Goal: Transaction & Acquisition: Obtain resource

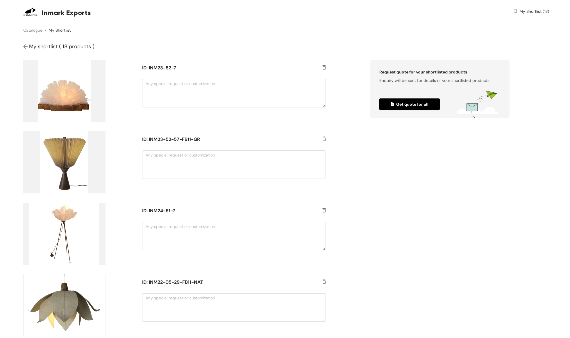
click at [26, 47] on img at bounding box center [26, 47] width 6 height 6
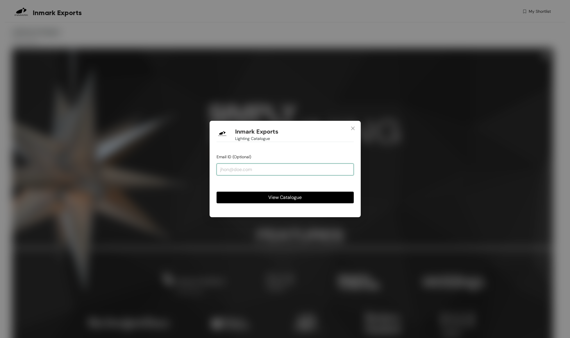
click at [238, 172] on input "email" at bounding box center [285, 170] width 137 height 12
type input "[EMAIL_ADDRESS][DOMAIN_NAME]"
click at [285, 197] on button "View Catalogue" at bounding box center [285, 198] width 137 height 12
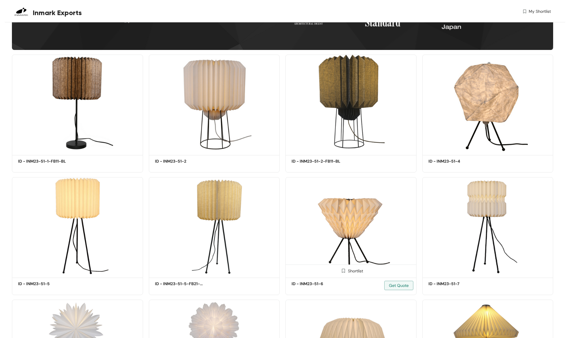
scroll to position [308, 0]
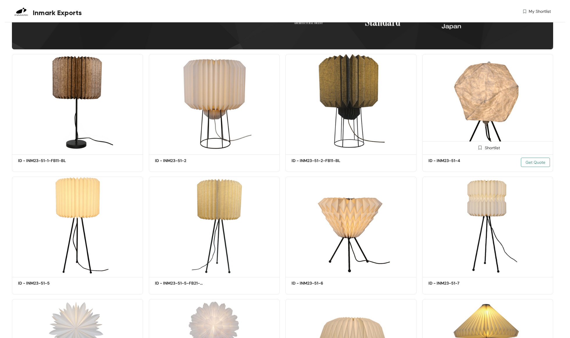
click at [539, 162] on span "Get Quote" at bounding box center [536, 162] width 20 height 6
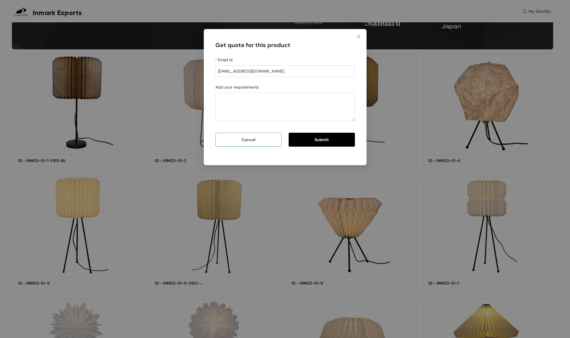
click at [248, 141] on span "Cancel" at bounding box center [249, 140] width 14 height 6
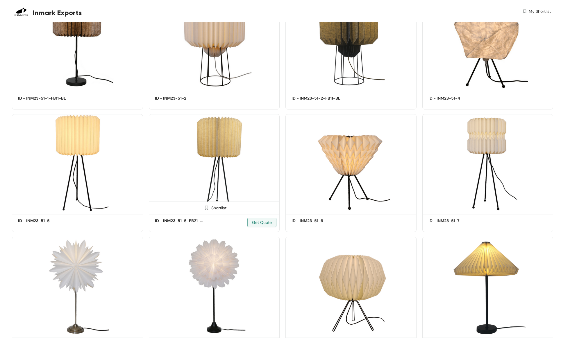
scroll to position [371, 0]
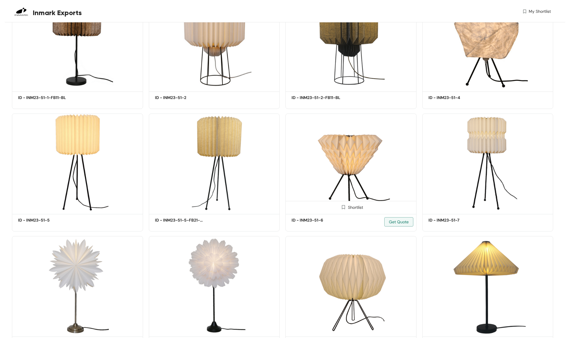
click at [353, 207] on div "Shortlist" at bounding box center [351, 207] width 24 height 6
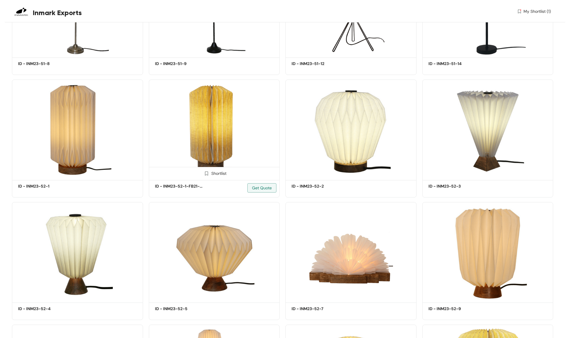
scroll to position [652, 0]
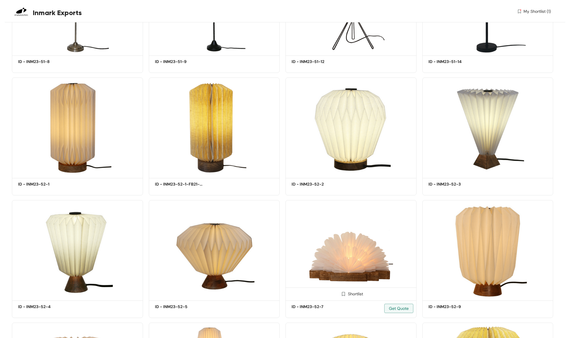
click at [352, 293] on div "Shortlist" at bounding box center [351, 294] width 24 height 6
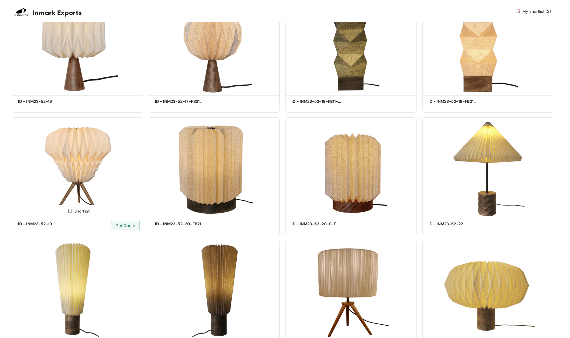
scroll to position [1104, 0]
click at [81, 211] on div "Shortlist" at bounding box center [77, 211] width 24 height 6
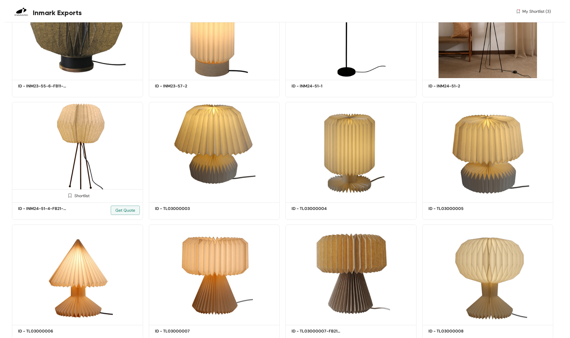
scroll to position [2102, 0]
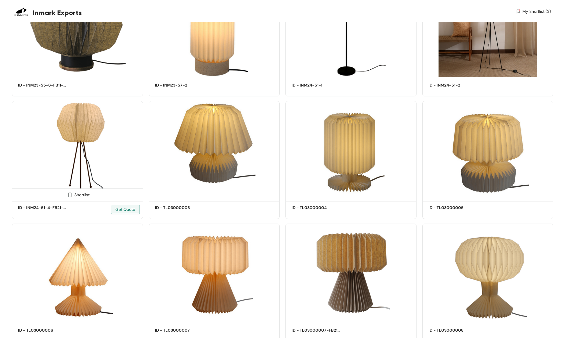
click at [78, 193] on div "Shortlist" at bounding box center [77, 195] width 24 height 6
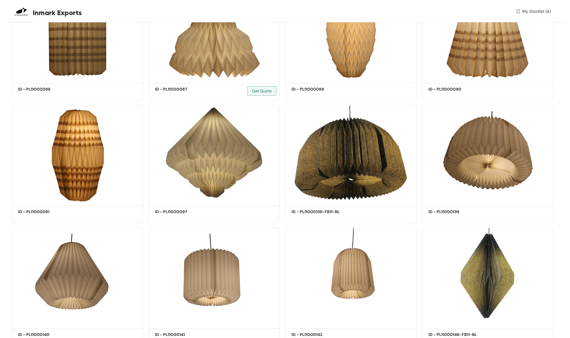
scroll to position [7869, 0]
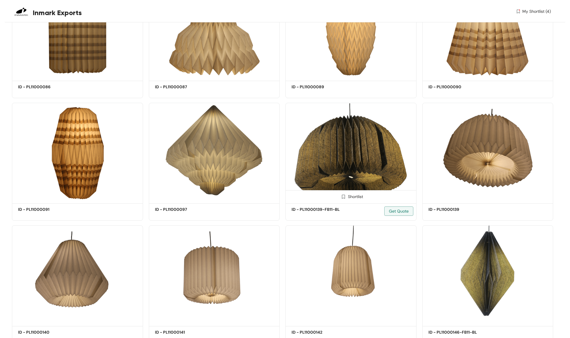
click at [354, 194] on div "Shortlist" at bounding box center [351, 197] width 24 height 6
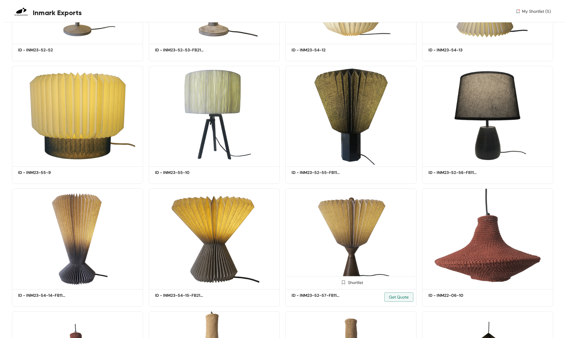
scroll to position [12326, 0]
click at [350, 280] on div "Shortlist" at bounding box center [351, 282] width 24 height 6
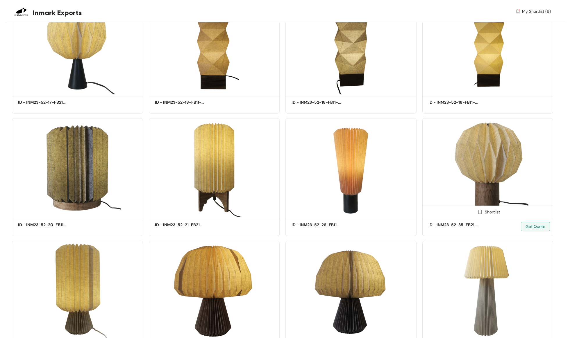
scroll to position [13378, 0]
click at [492, 209] on div "Shortlist" at bounding box center [488, 212] width 24 height 6
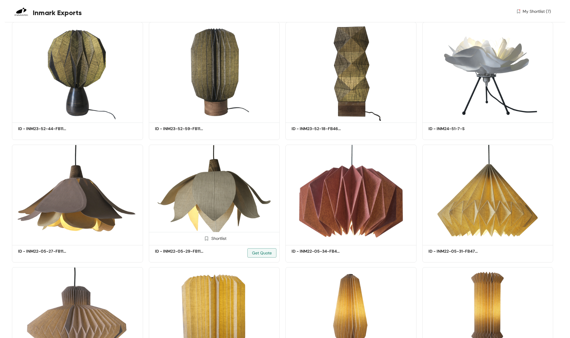
scroll to position [14587, 0]
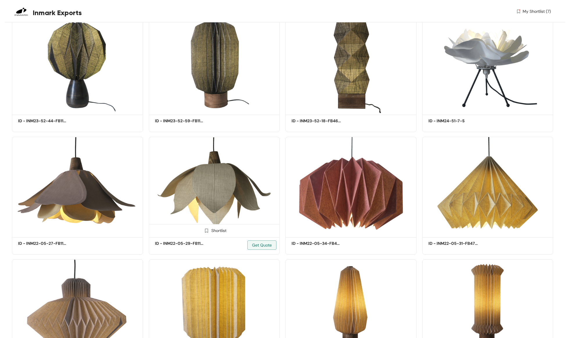
click at [214, 228] on div "Shortlist" at bounding box center [214, 231] width 24 height 6
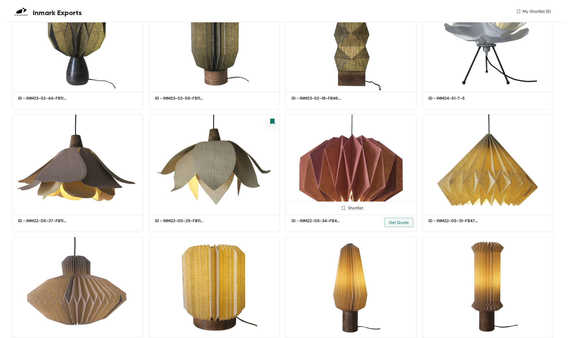
scroll to position [14613, 0]
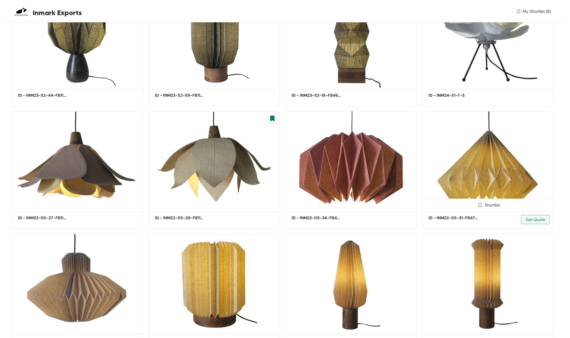
click at [500, 202] on div "Shortlist" at bounding box center [488, 205] width 24 height 6
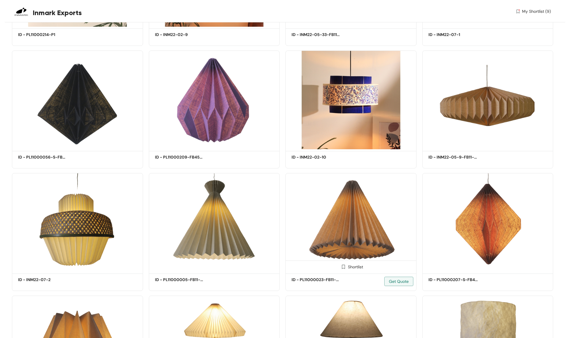
scroll to position [15287, 0]
click at [218, 142] on div "Shortlist" at bounding box center [214, 145] width 24 height 6
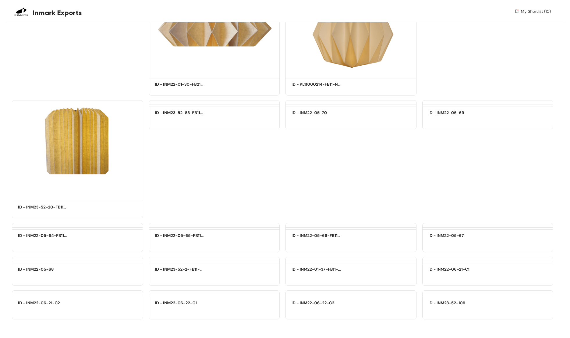
scroll to position [22270, 0]
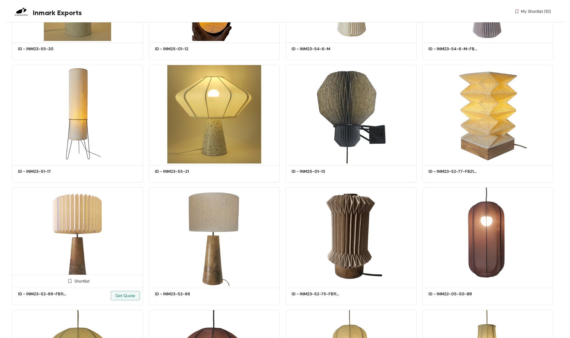
click at [75, 278] on div "Shortlist" at bounding box center [77, 281] width 24 height 6
click at [212, 277] on div "Shortlist" at bounding box center [214, 281] width 131 height 12
click at [214, 278] on div "Shortlist" at bounding box center [214, 281] width 24 height 6
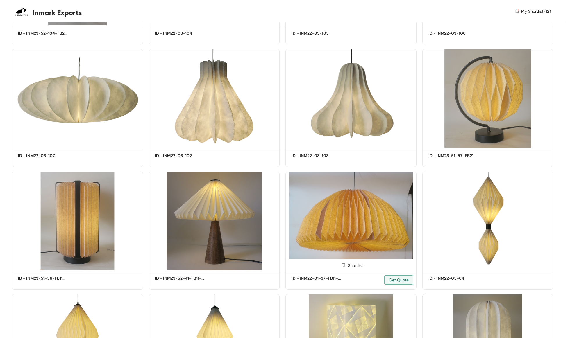
scroll to position [25725, 0]
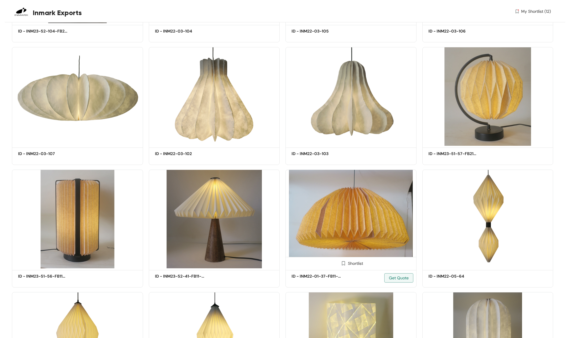
click at [351, 261] on div "Shortlist" at bounding box center [351, 264] width 24 height 6
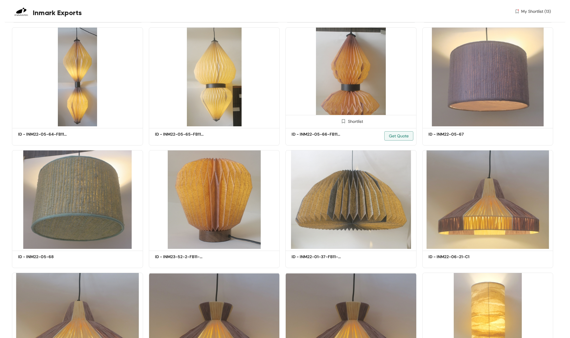
scroll to position [26358, 0]
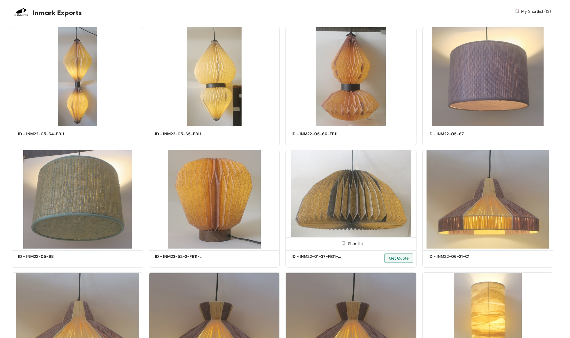
click at [351, 241] on div "Shortlist" at bounding box center [351, 244] width 24 height 6
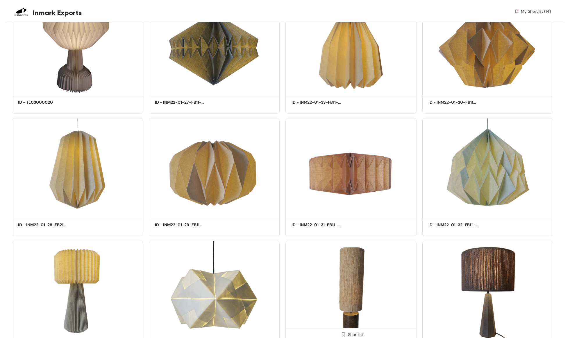
scroll to position [21357, 0]
click at [492, 209] on div "Shortlist" at bounding box center [488, 212] width 24 height 6
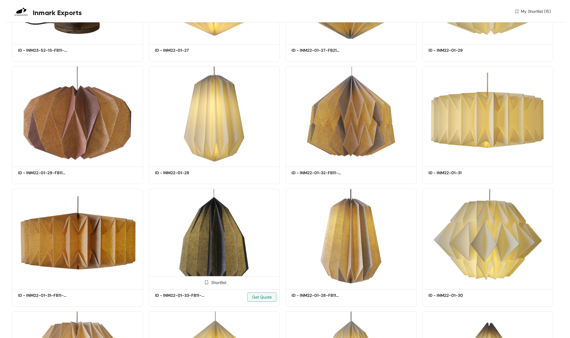
scroll to position [19567, 0]
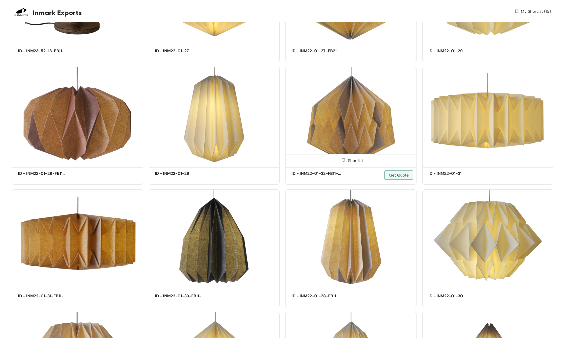
click at [355, 158] on div "Shortlist" at bounding box center [351, 161] width 24 height 6
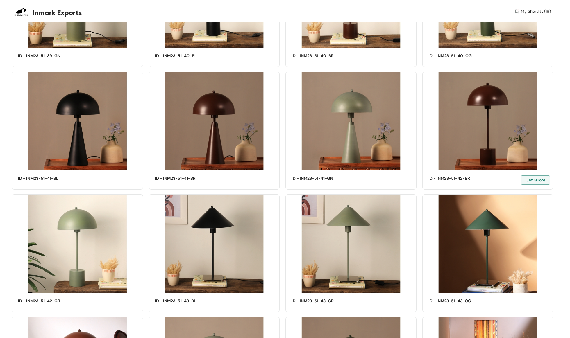
scroll to position [16471, 0]
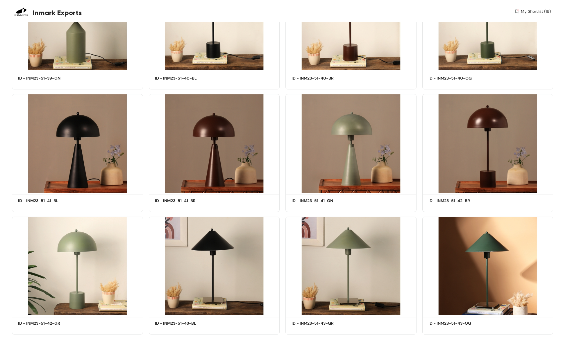
click at [535, 11] on span "My Shortlist (16)" at bounding box center [536, 11] width 30 height 6
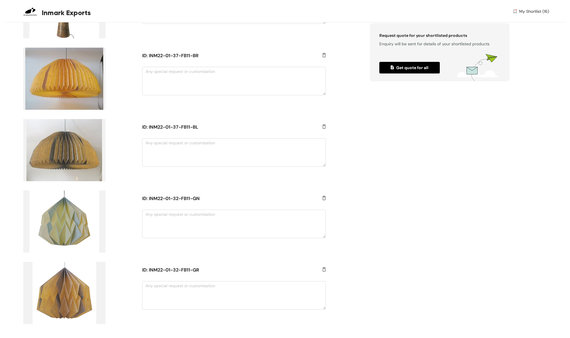
scroll to position [871, 0]
click at [324, 197] on img at bounding box center [323, 199] width 3 height 6
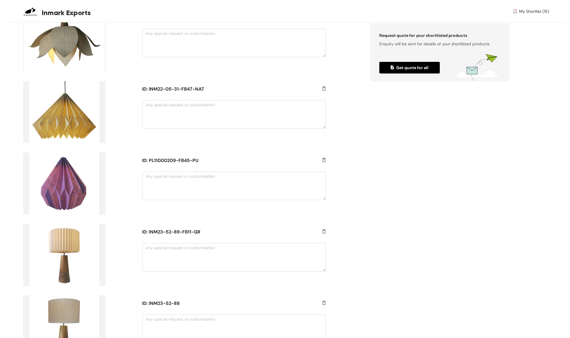
scroll to position [552, 0]
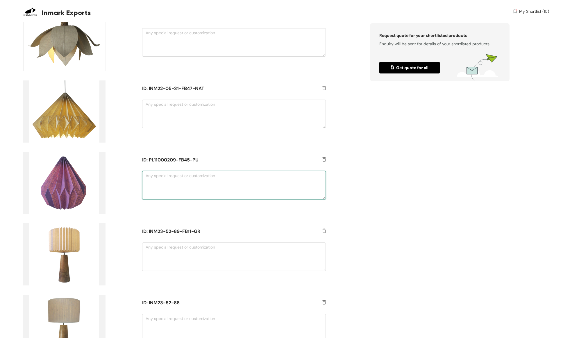
click at [147, 177] on textarea at bounding box center [233, 185] width 183 height 28
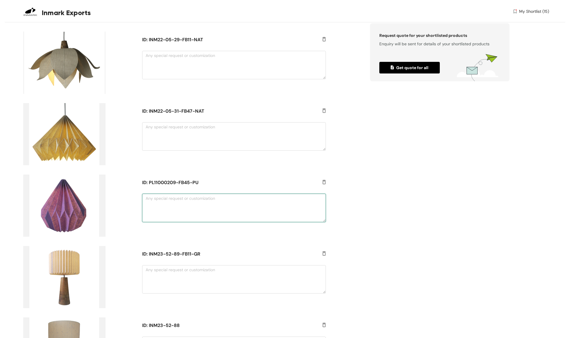
scroll to position [534, 0]
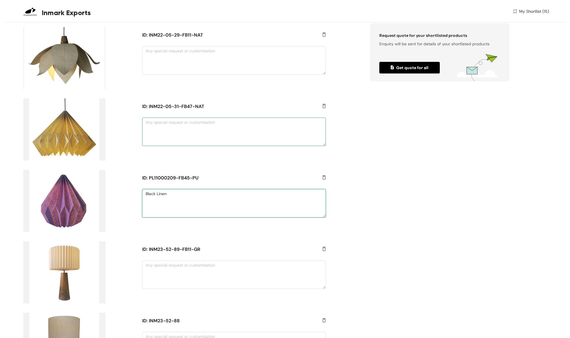
type textarea "Black Linen"
click at [154, 125] on textarea at bounding box center [233, 132] width 183 height 28
type textarea "Natural Linen"
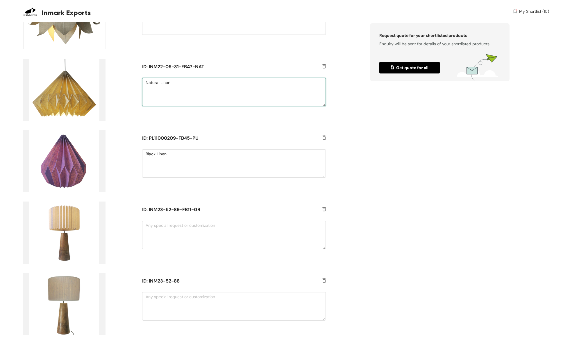
scroll to position [574, 0]
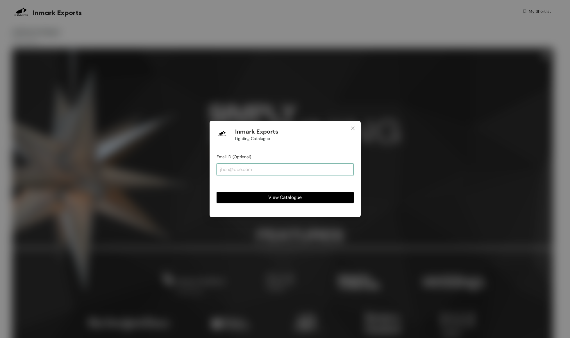
click at [234, 168] on input "email" at bounding box center [285, 170] width 137 height 12
type input "[EMAIL_ADDRESS][DOMAIN_NAME]"
click at [285, 197] on button "View Catalogue" at bounding box center [285, 198] width 137 height 12
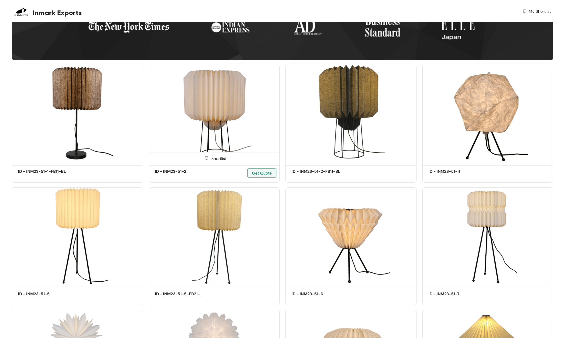
scroll to position [298, 0]
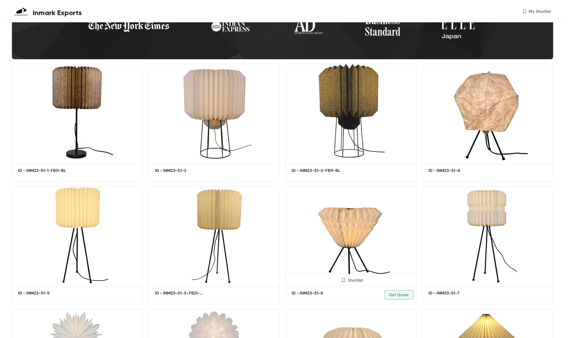
click at [352, 280] on div "Shortlist" at bounding box center [351, 280] width 24 height 6
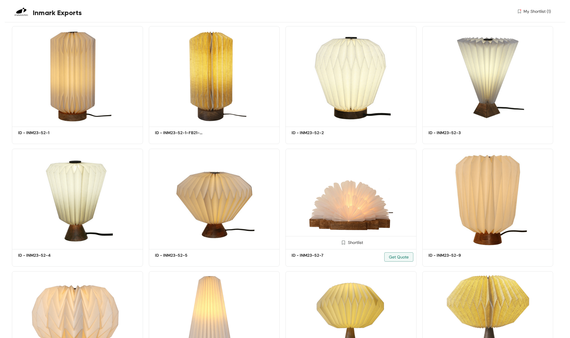
scroll to position [705, 0]
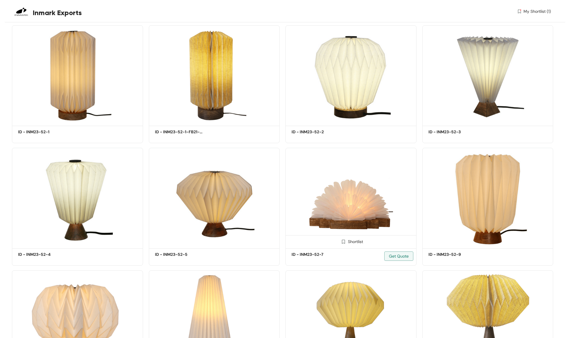
click at [351, 242] on div "Shortlist" at bounding box center [351, 242] width 24 height 6
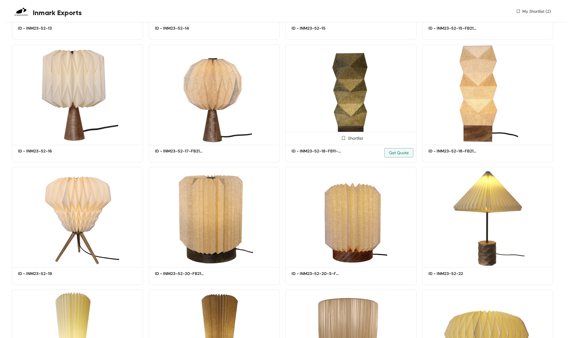
scroll to position [1055, 0]
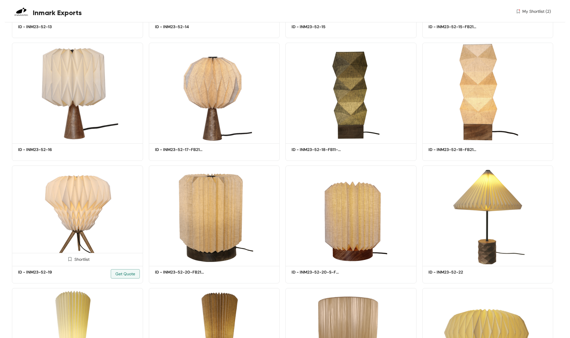
click at [80, 259] on div "Shortlist" at bounding box center [77, 259] width 24 height 6
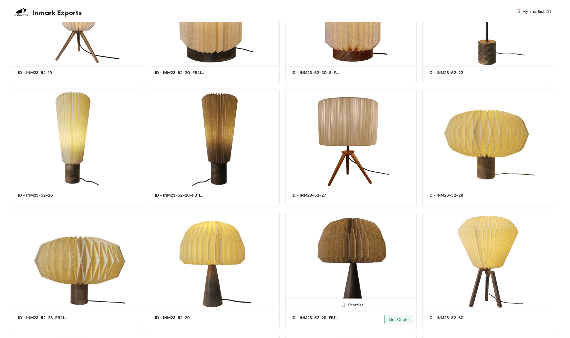
scroll to position [1263, 0]
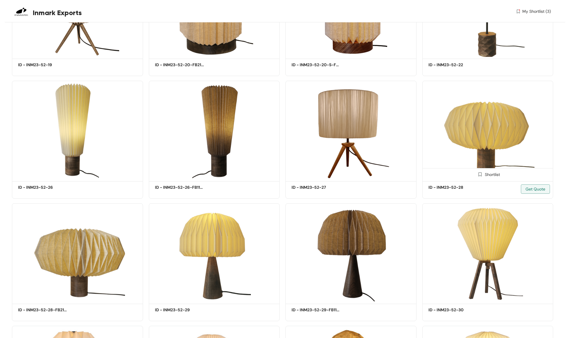
click at [495, 174] on div "Shortlist" at bounding box center [488, 175] width 24 height 6
click at [488, 174] on div "Shortlisted" at bounding box center [487, 175] width 29 height 6
click at [74, 296] on div "Shortlist" at bounding box center [77, 297] width 24 height 6
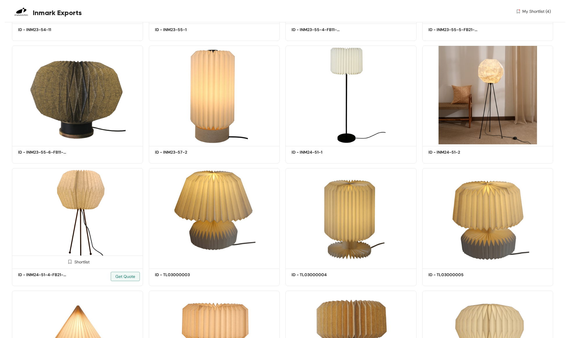
scroll to position [2035, 0]
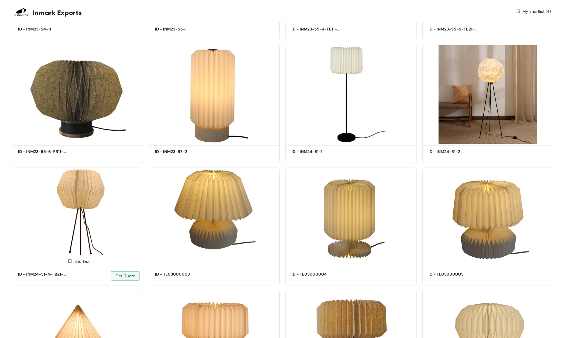
click at [85, 264] on div "Shortlist" at bounding box center [77, 261] width 131 height 12
click at [78, 260] on div "Shortlist" at bounding box center [77, 262] width 24 height 6
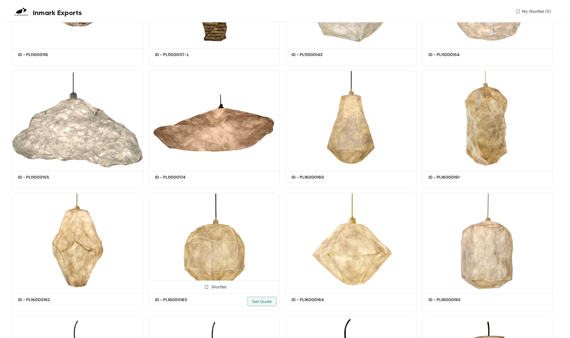
scroll to position [4957, 0]
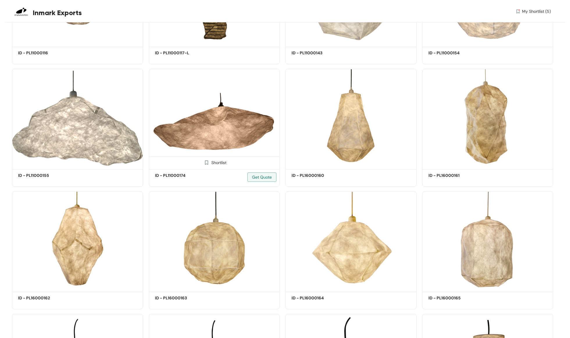
click at [213, 161] on div "Shortlist" at bounding box center [214, 163] width 24 height 6
click at [77, 162] on div "Shortlist" at bounding box center [77, 163] width 24 height 6
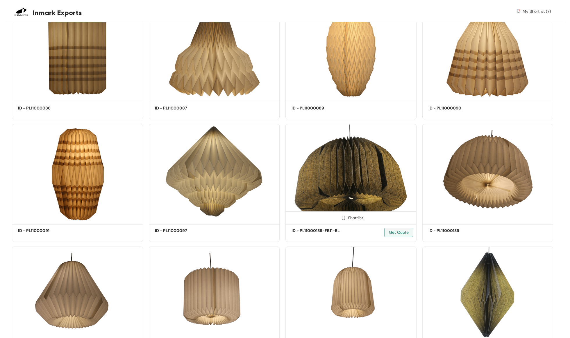
scroll to position [7849, 0]
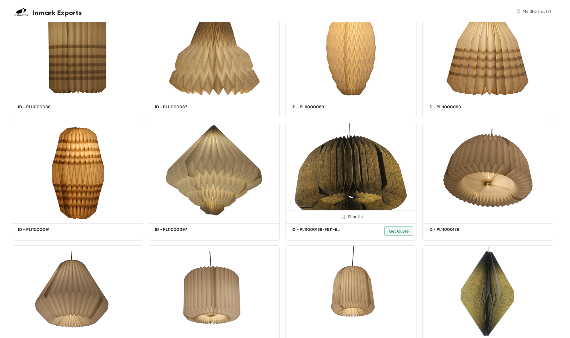
click at [352, 215] on div "Shortlist" at bounding box center [351, 217] width 24 height 6
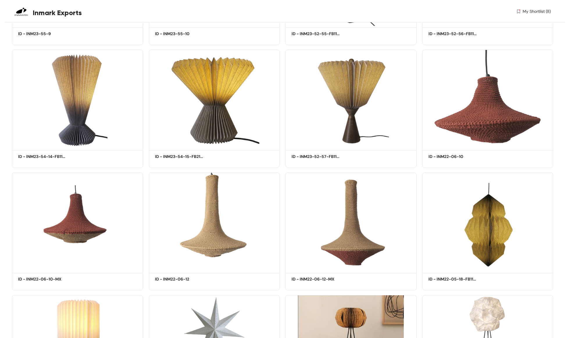
scroll to position [12414, 0]
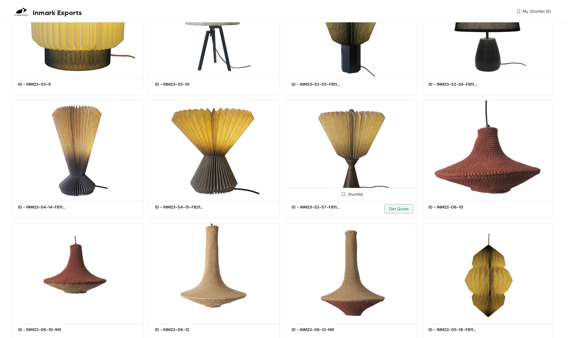
click at [352, 191] on div "Shortlist" at bounding box center [351, 194] width 24 height 6
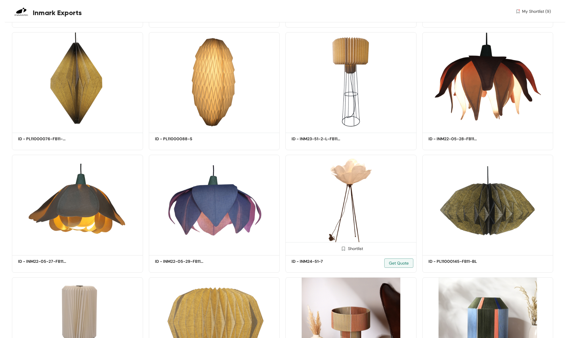
scroll to position [12851, 0]
click at [352, 245] on div "Shortlist" at bounding box center [351, 248] width 24 height 6
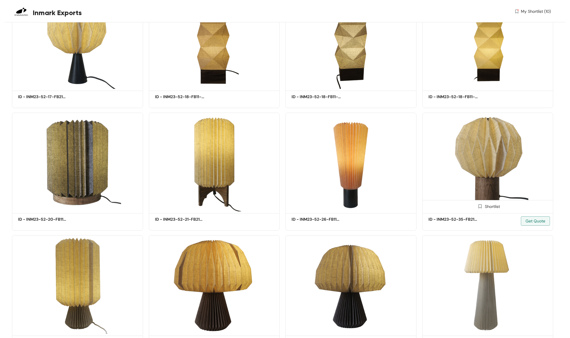
scroll to position [13395, 0]
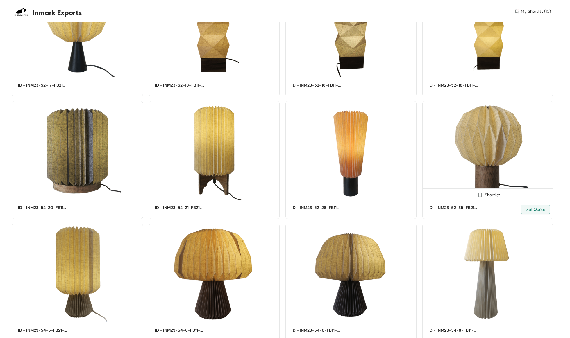
click at [494, 192] on div "Shortlist" at bounding box center [488, 195] width 24 height 6
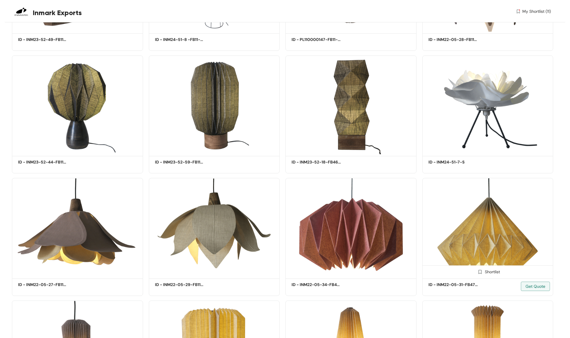
scroll to position [14547, 0]
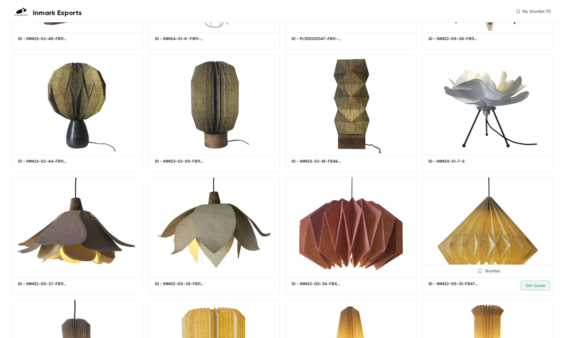
click at [491, 268] on div "Shortlist" at bounding box center [488, 271] width 24 height 6
click at [218, 268] on div "Shortlist" at bounding box center [214, 271] width 24 height 6
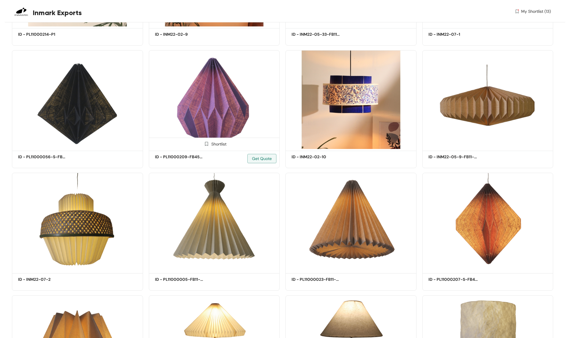
scroll to position [15288, 0]
click at [215, 141] on div "Shortlist" at bounding box center [214, 144] width 24 height 6
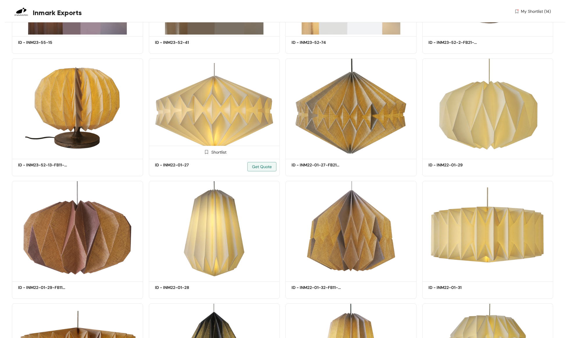
scroll to position [19455, 0]
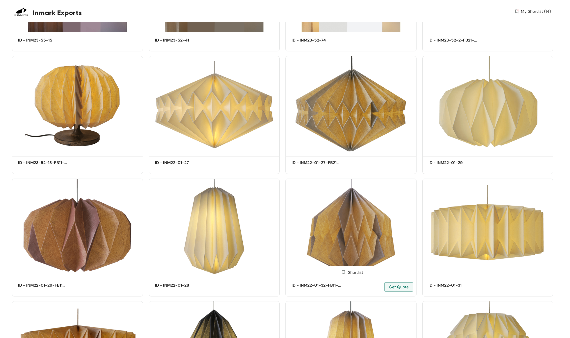
click at [358, 270] on div "Shortlist" at bounding box center [351, 273] width 24 height 6
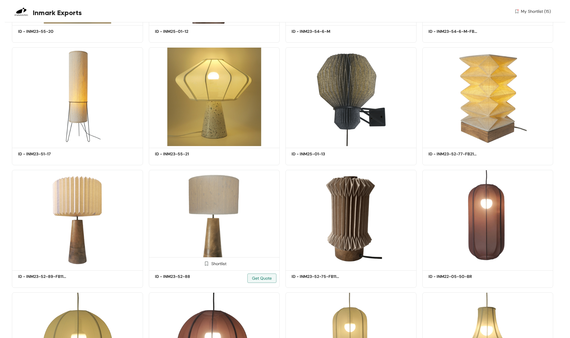
scroll to position [22288, 0]
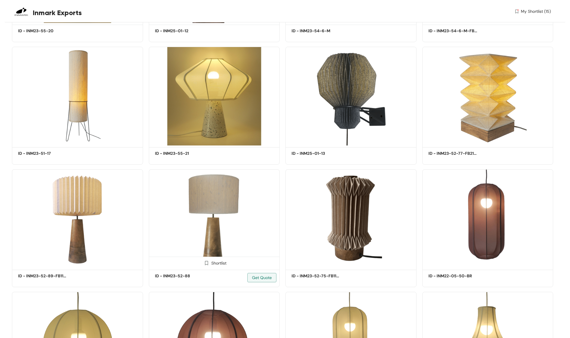
click at [218, 260] on div "Shortlist" at bounding box center [214, 263] width 24 height 6
click at [75, 260] on div "Shortlist" at bounding box center [77, 263] width 24 height 6
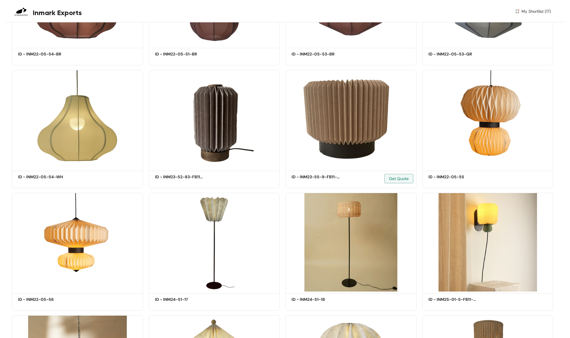
scroll to position [22879, 0]
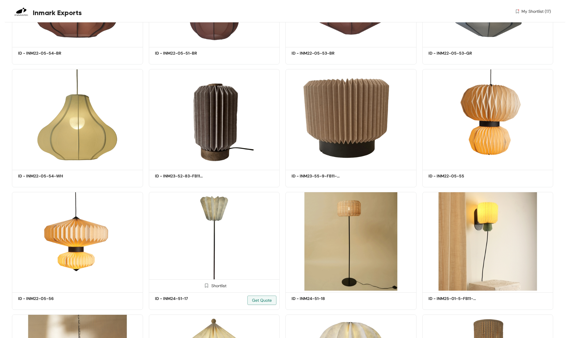
click at [218, 283] on div "Shortlist" at bounding box center [214, 286] width 24 height 6
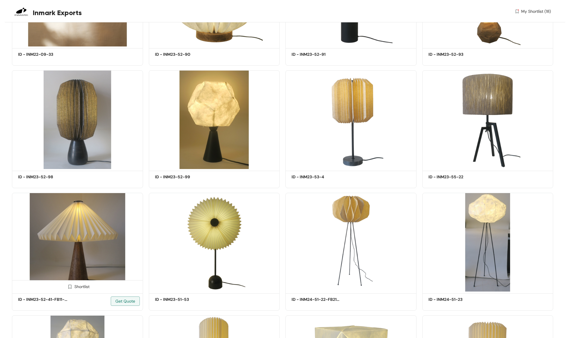
scroll to position [23250, 0]
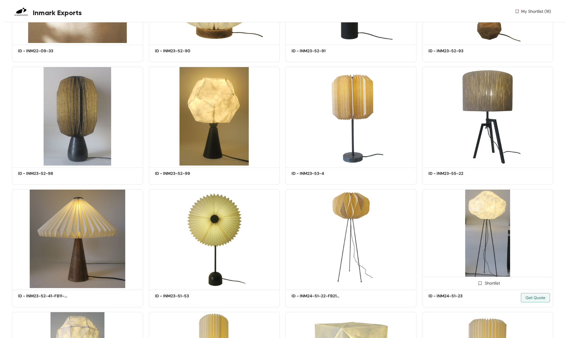
click at [494, 280] on div "Shortlist" at bounding box center [488, 283] width 24 height 6
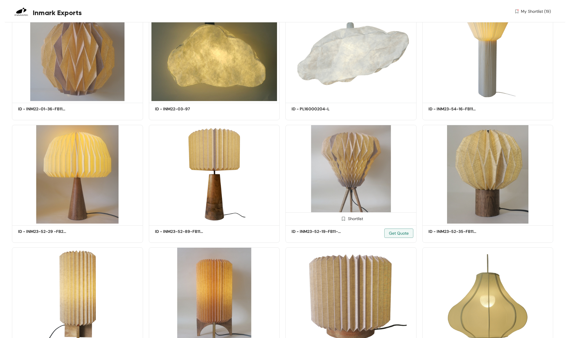
scroll to position [25156, 0]
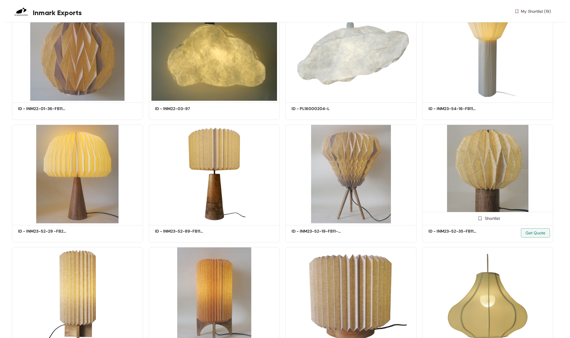
click at [492, 215] on div "Shortlist" at bounding box center [488, 218] width 24 height 6
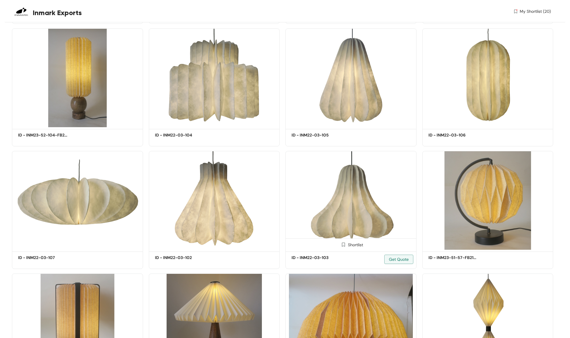
scroll to position [25621, 0]
click at [77, 239] on div "Shortlist" at bounding box center [77, 244] width 131 height 12
click at [72, 242] on img at bounding box center [70, 245] width 6 height 6
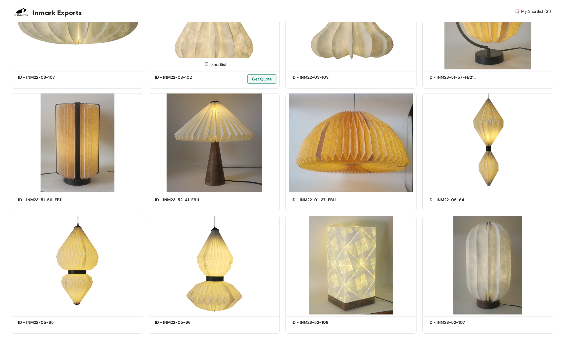
scroll to position [25802, 0]
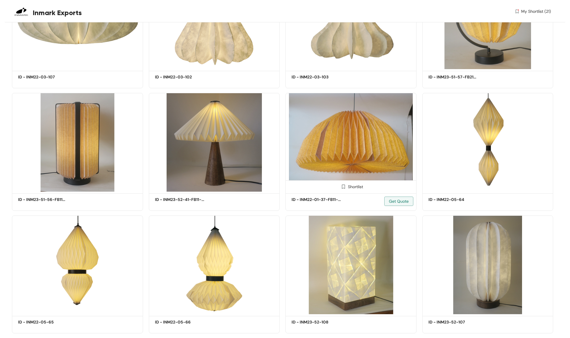
click at [354, 184] on div "Shortlist" at bounding box center [351, 187] width 24 height 6
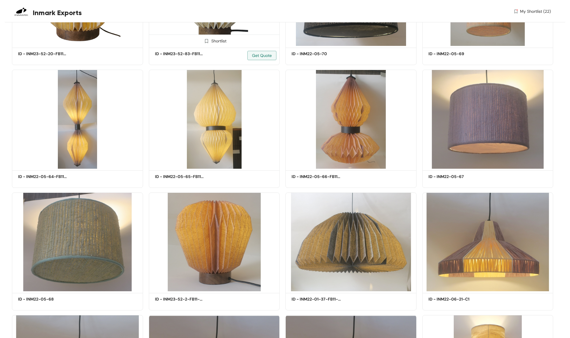
scroll to position [26317, 0]
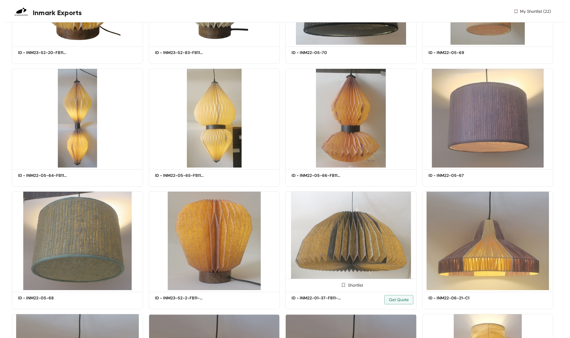
click at [355, 282] on div "Shortlist" at bounding box center [351, 285] width 24 height 6
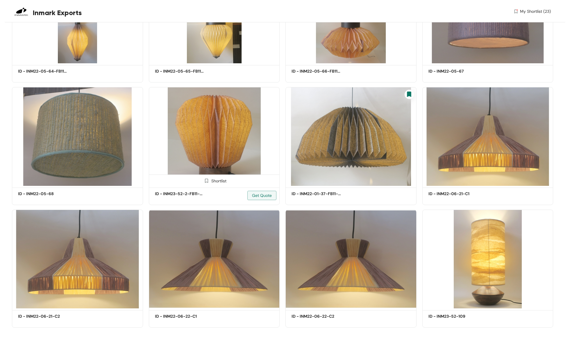
scroll to position [26421, 0]
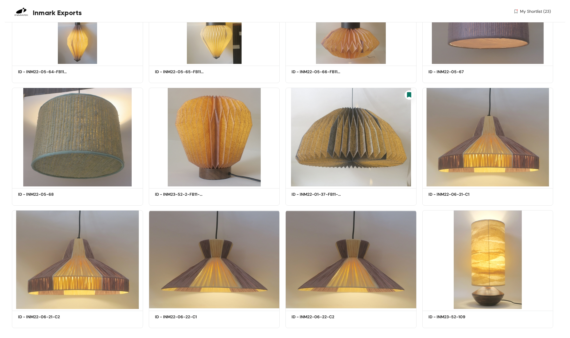
click at [532, 12] on span "My Shortlist (23)" at bounding box center [535, 11] width 31 height 6
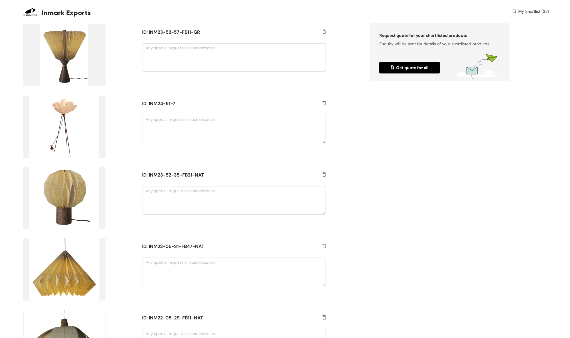
scroll to position [609, 0]
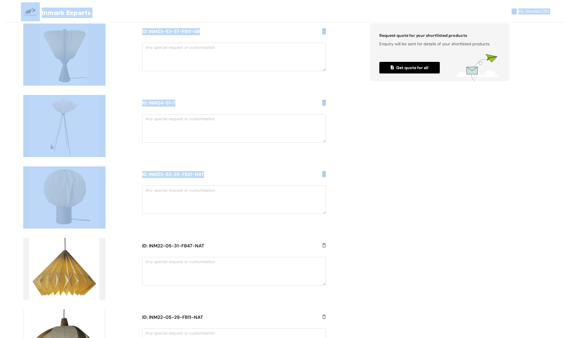
drag, startPoint x: 13, startPoint y: 24, endPoint x: 156, endPoint y: 218, distance: 240.9
click at [156, 218] on div "Inmark Exports My Shortlist (23) Catalogue / My Shortlist / My shortlist ( 23 p…" at bounding box center [285, 246] width 561 height 1710
click at [181, 228] on div "ID: INM23-52-35-FB21-NAT" at bounding box center [231, 198] width 190 height 62
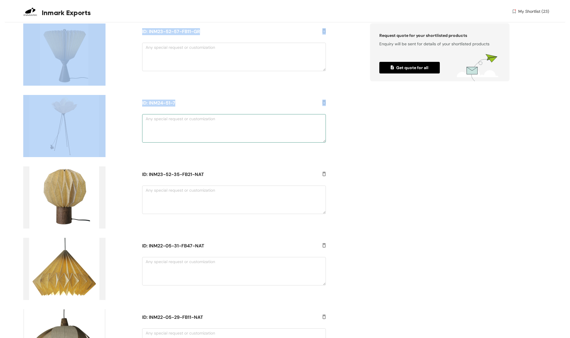
drag, startPoint x: 18, startPoint y: 26, endPoint x: 143, endPoint y: 131, distance: 163.6
click at [143, 131] on div "ID: INM23-51-6 ID: INM23-52-7 ID: INM23-52-19 ID: INM23-52-28-FB21-NAT ID: INM2…" at bounding box center [285, 274] width 568 height 1655
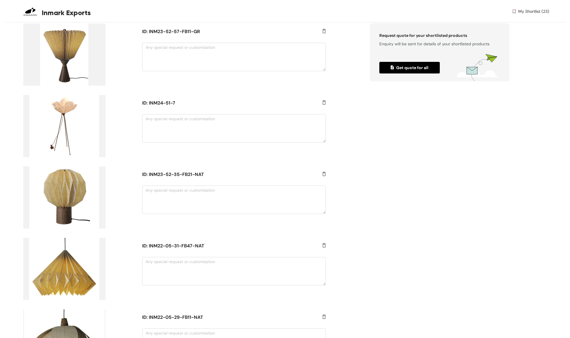
click at [166, 161] on div "ID: ‌INM24-51-7" at bounding box center [174, 131] width 303 height 72
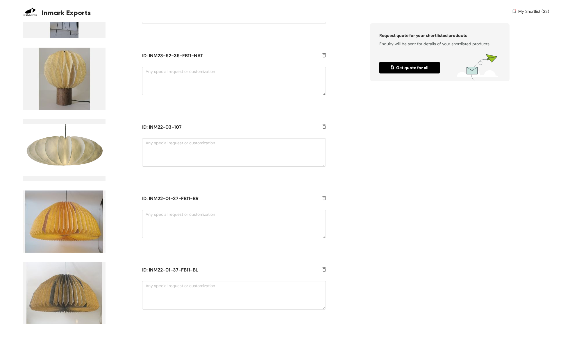
scroll to position [1371, 0]
click at [162, 216] on textarea at bounding box center [233, 224] width 183 height 28
type textarea "Natural Linen with Wood Top as seen in Design Studio at the Factory"
click at [174, 290] on textarea at bounding box center [233, 295] width 183 height 28
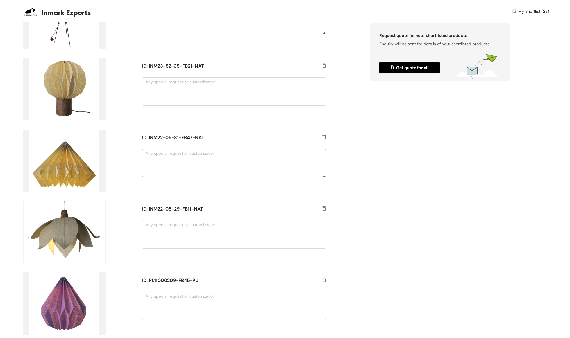
scroll to position [718, 0]
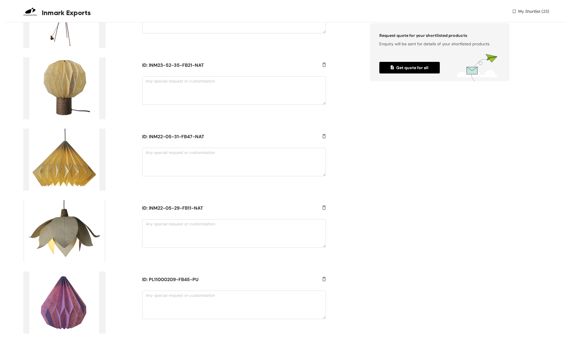
type textarea "Black Linen"
click at [325, 66] on img at bounding box center [323, 66] width 3 height 6
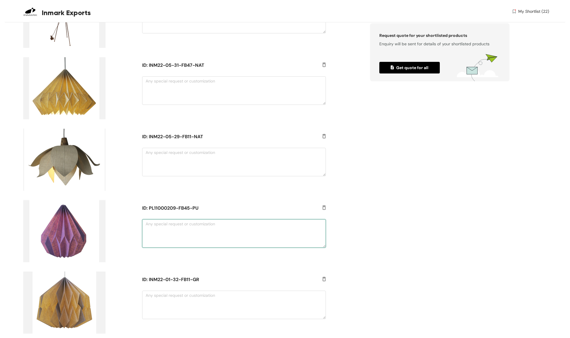
click at [163, 225] on textarea at bounding box center [233, 234] width 183 height 28
type textarea "Black Linen"
click at [156, 296] on textarea at bounding box center [233, 305] width 183 height 28
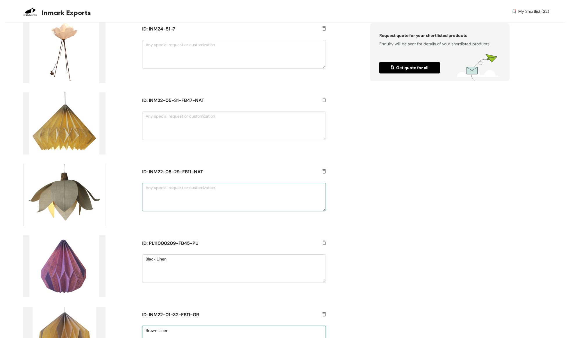
scroll to position [682, 0]
type textarea "Brown Linen"
click at [154, 122] on textarea at bounding box center [233, 126] width 183 height 28
type textarea "Natural Linen"
click at [150, 188] on textarea at bounding box center [233, 197] width 183 height 28
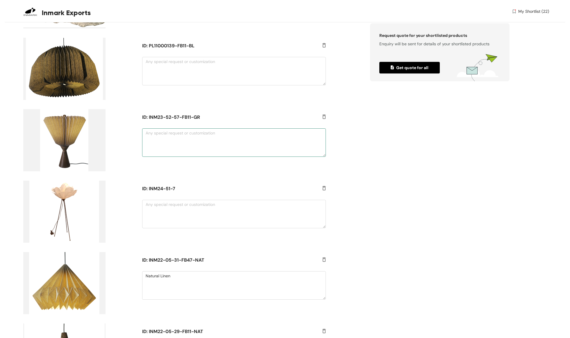
scroll to position [521, 0]
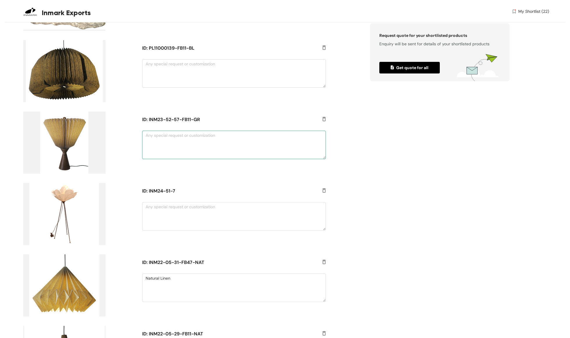
type textarea "As per photo"
click at [158, 135] on textarea at bounding box center [233, 145] width 183 height 28
type textarea "Natural Linen"
click at [161, 68] on textarea at bounding box center [233, 73] width 183 height 28
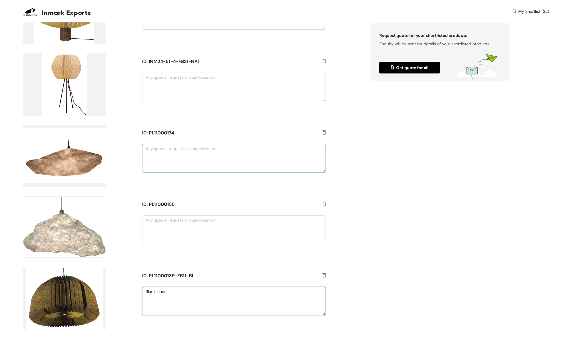
scroll to position [292, 0]
type textarea "Black Linen"
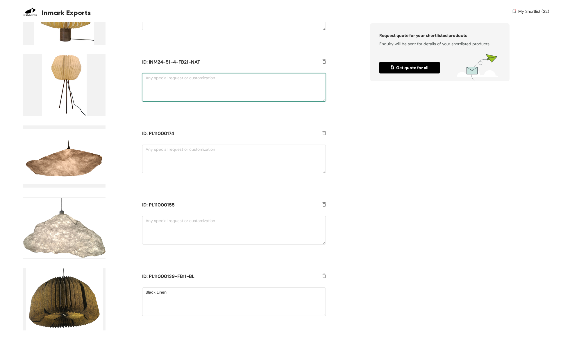
click at [149, 78] on textarea at bounding box center [233, 87] width 183 height 28
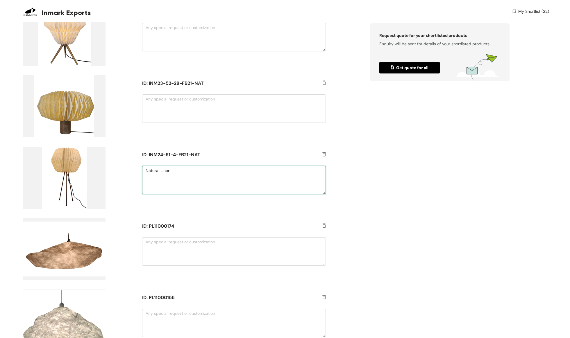
scroll to position [199, 0]
type textarea "Natural Linen"
click at [154, 100] on textarea at bounding box center [233, 109] width 183 height 28
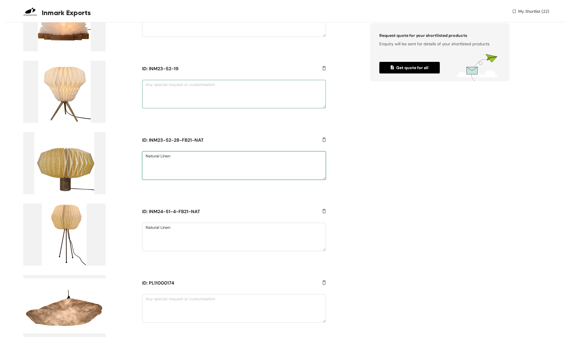
scroll to position [140, 0]
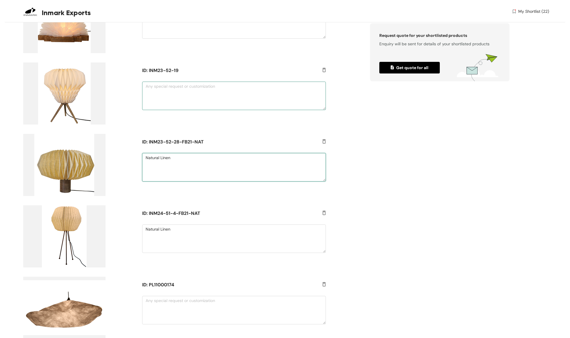
type textarea "Natural Linen"
click at [156, 89] on textarea at bounding box center [233, 96] width 183 height 28
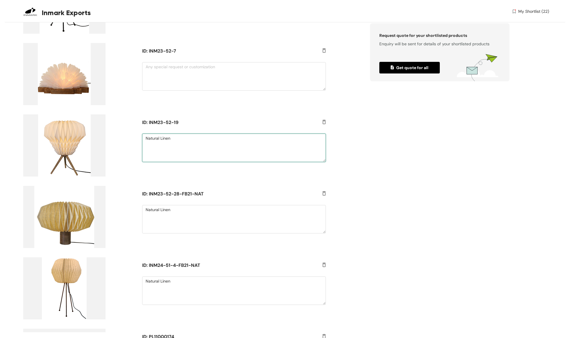
scroll to position [88, 0]
type textarea "Natural Linen"
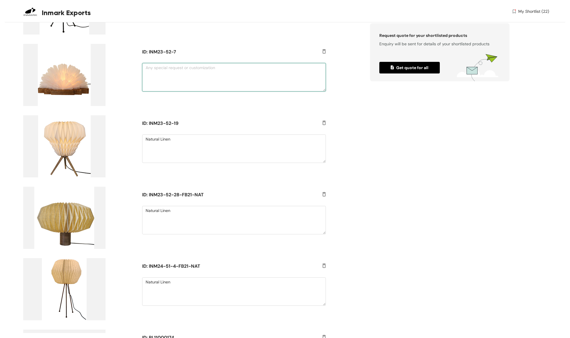
click at [152, 76] on textarea at bounding box center [233, 77] width 183 height 28
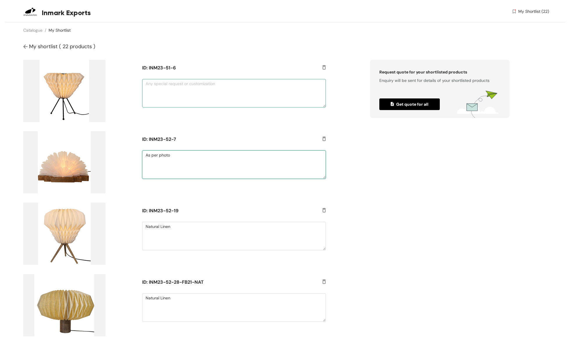
scroll to position [0, 0]
type textarea "As per photo"
click at [151, 85] on textarea at bounding box center [233, 93] width 183 height 28
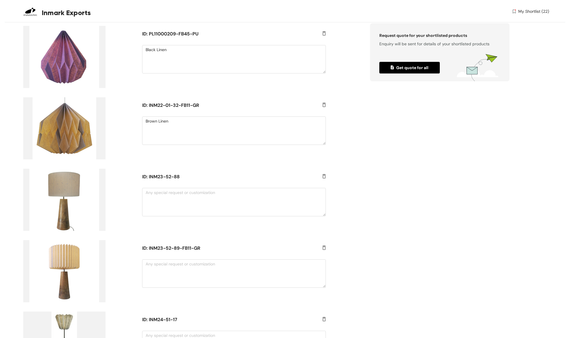
scroll to position [893, 0]
type textarea "Natural Linen"
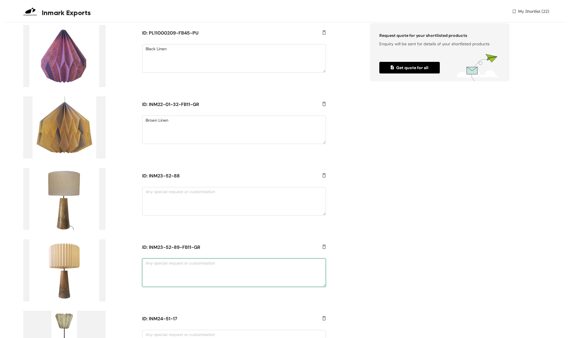
click at [153, 265] on textarea at bounding box center [233, 273] width 183 height 28
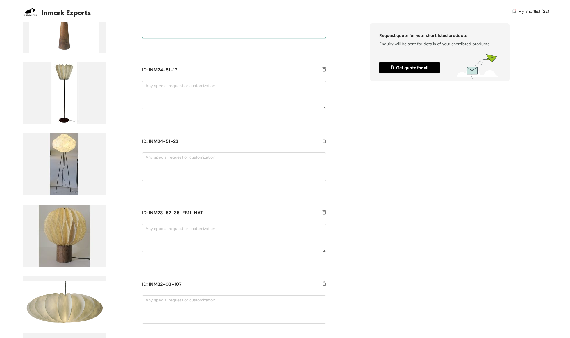
scroll to position [1143, 0]
type textarea "Natural linen"
click at [147, 229] on textarea at bounding box center [233, 238] width 183 height 28
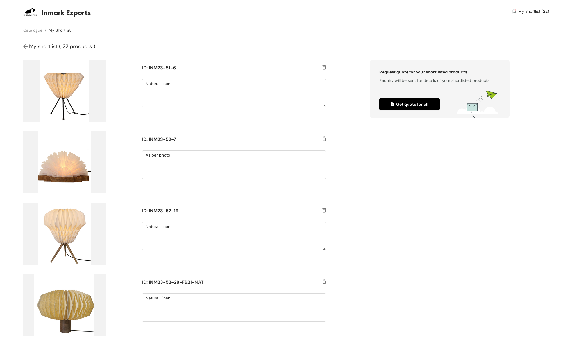
scroll to position [0, 0]
type textarea "Natural Linen"
click at [409, 104] on span "Get quote for all" at bounding box center [410, 104] width 38 height 6
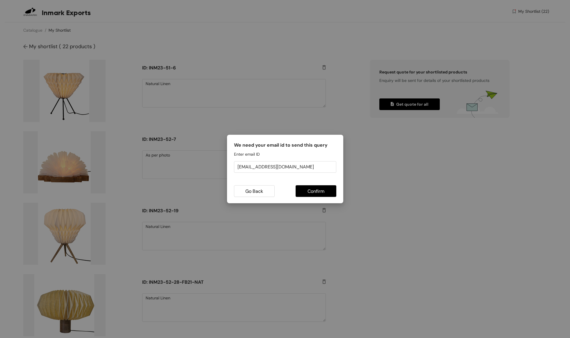
click at [316, 191] on span "Confirm" at bounding box center [316, 191] width 17 height 7
click at [316, 192] on span "Confirm" at bounding box center [319, 191] width 17 height 7
click at [326, 192] on span "Confirm" at bounding box center [319, 191] width 17 height 7
click at [247, 191] on span "Go Back" at bounding box center [254, 191] width 18 height 7
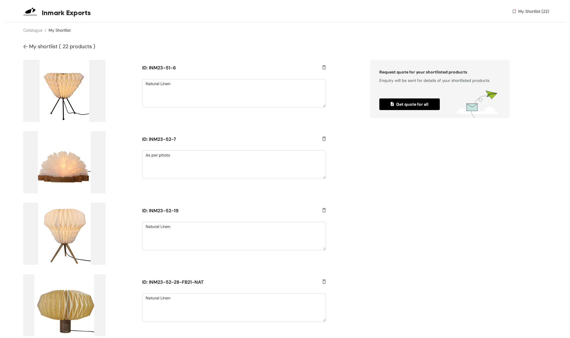
click at [514, 11] on img at bounding box center [514, 11] width 5 height 6
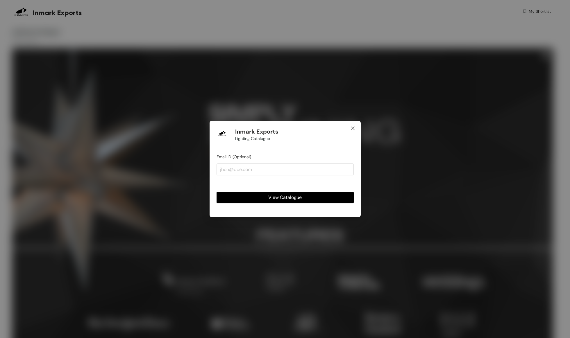
click at [354, 128] on icon "close" at bounding box center [352, 128] width 3 height 3
